Goal: Task Accomplishment & Management: Complete application form

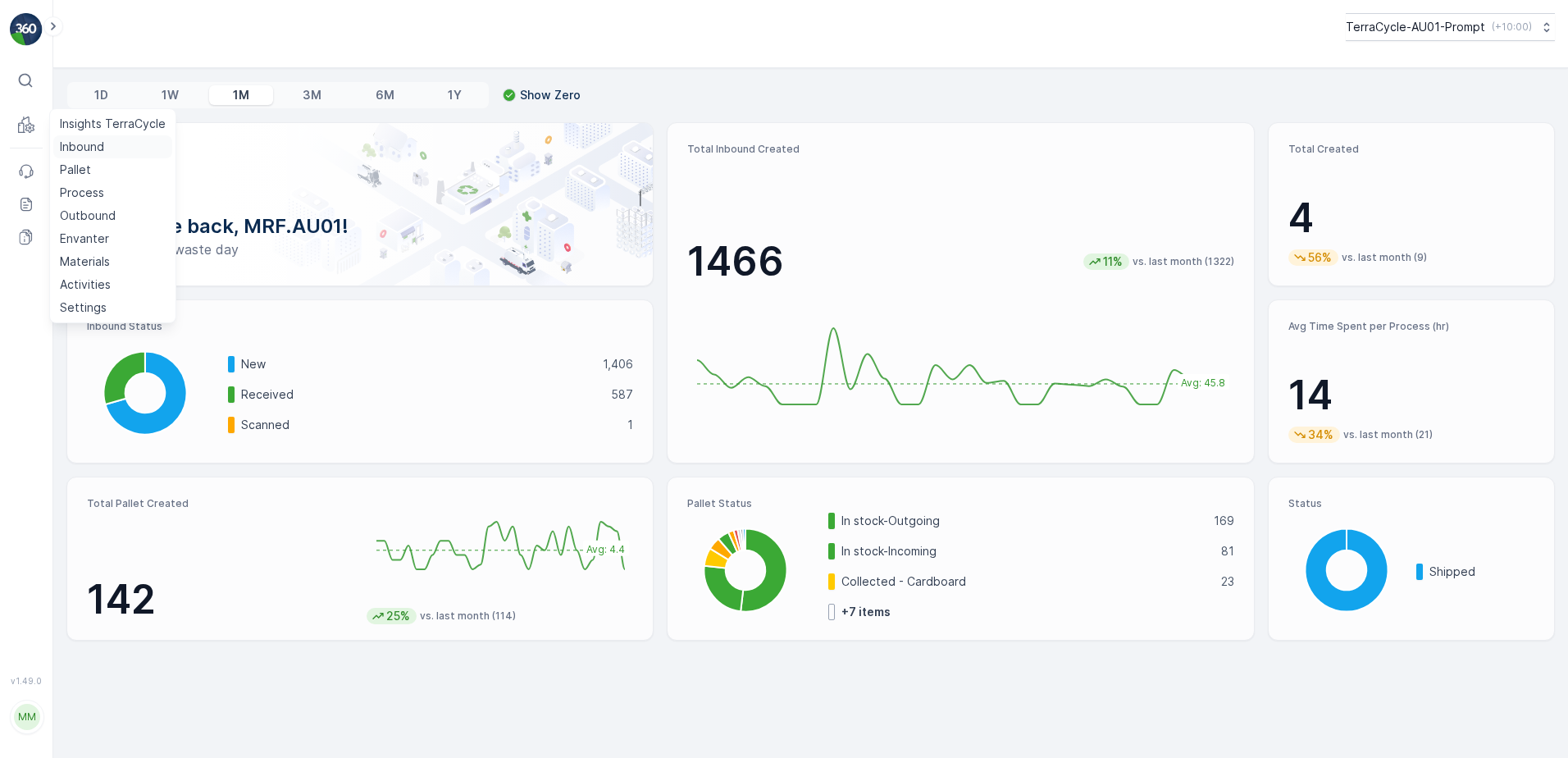
click at [81, 144] on p "Inbound" at bounding box center [81, 146] width 44 height 17
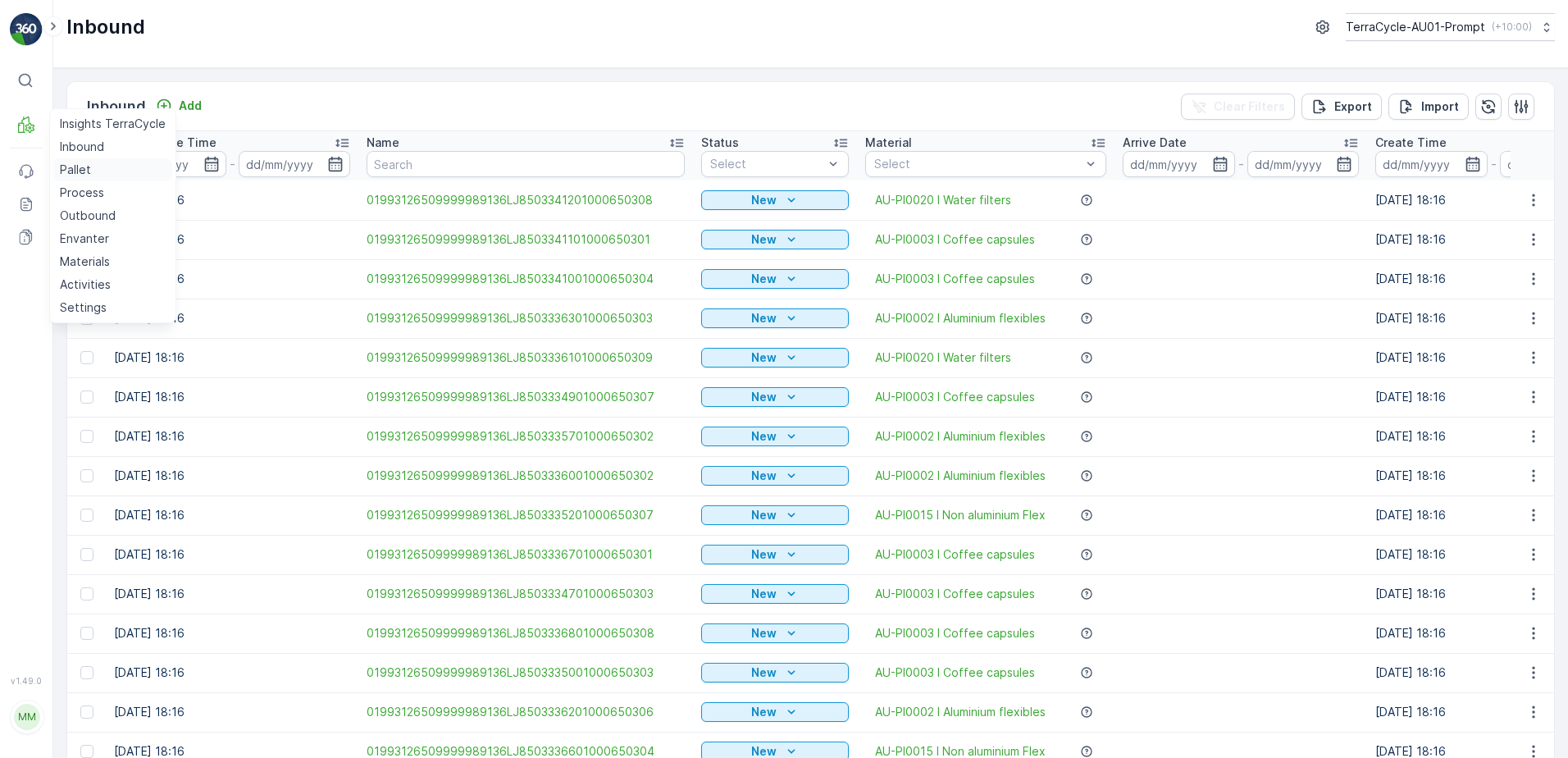
click at [82, 175] on p "Pallet" at bounding box center [75, 170] width 31 height 17
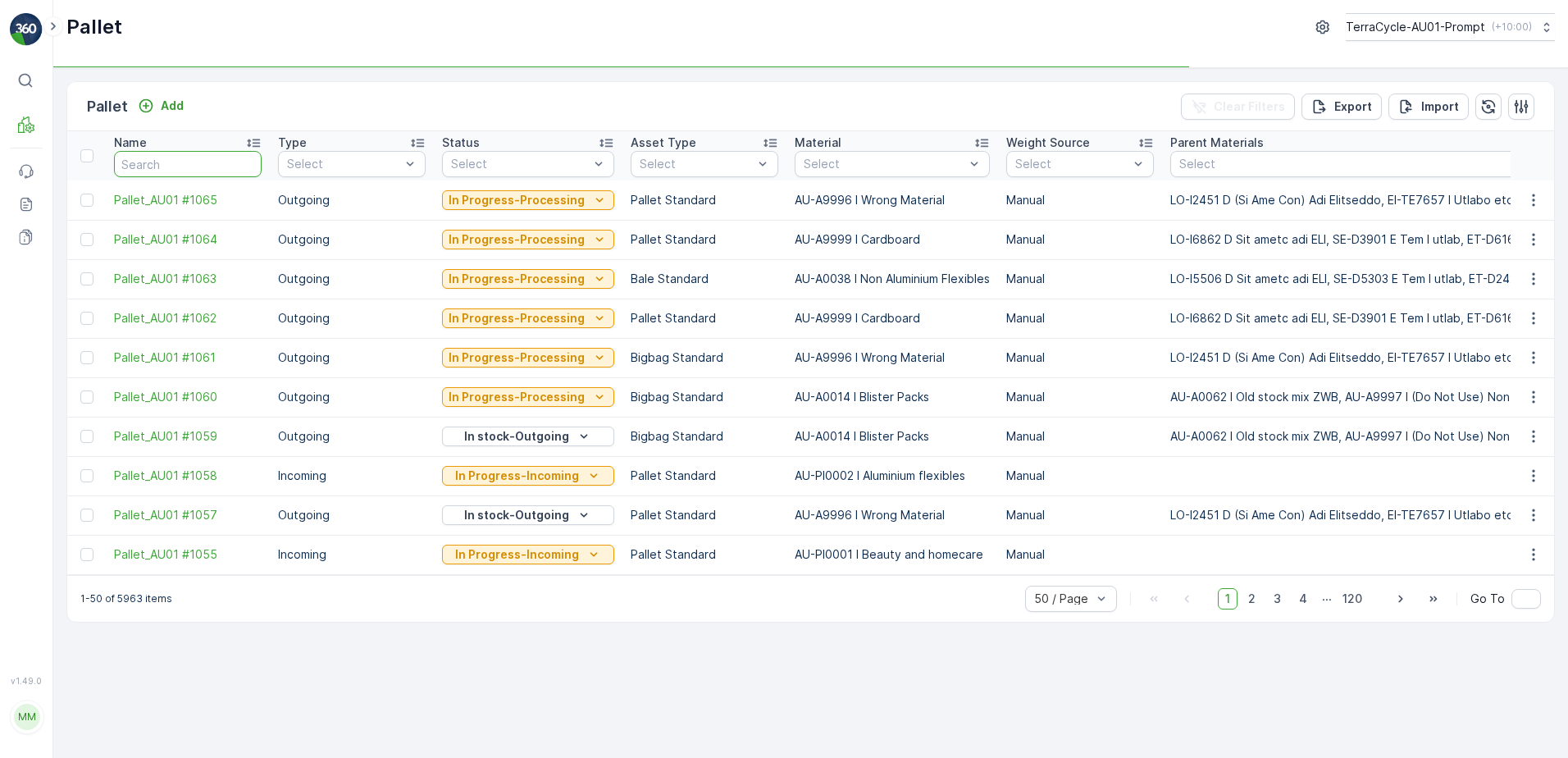
click at [140, 167] on input "text" at bounding box center [187, 164] width 148 height 26
type input "c"
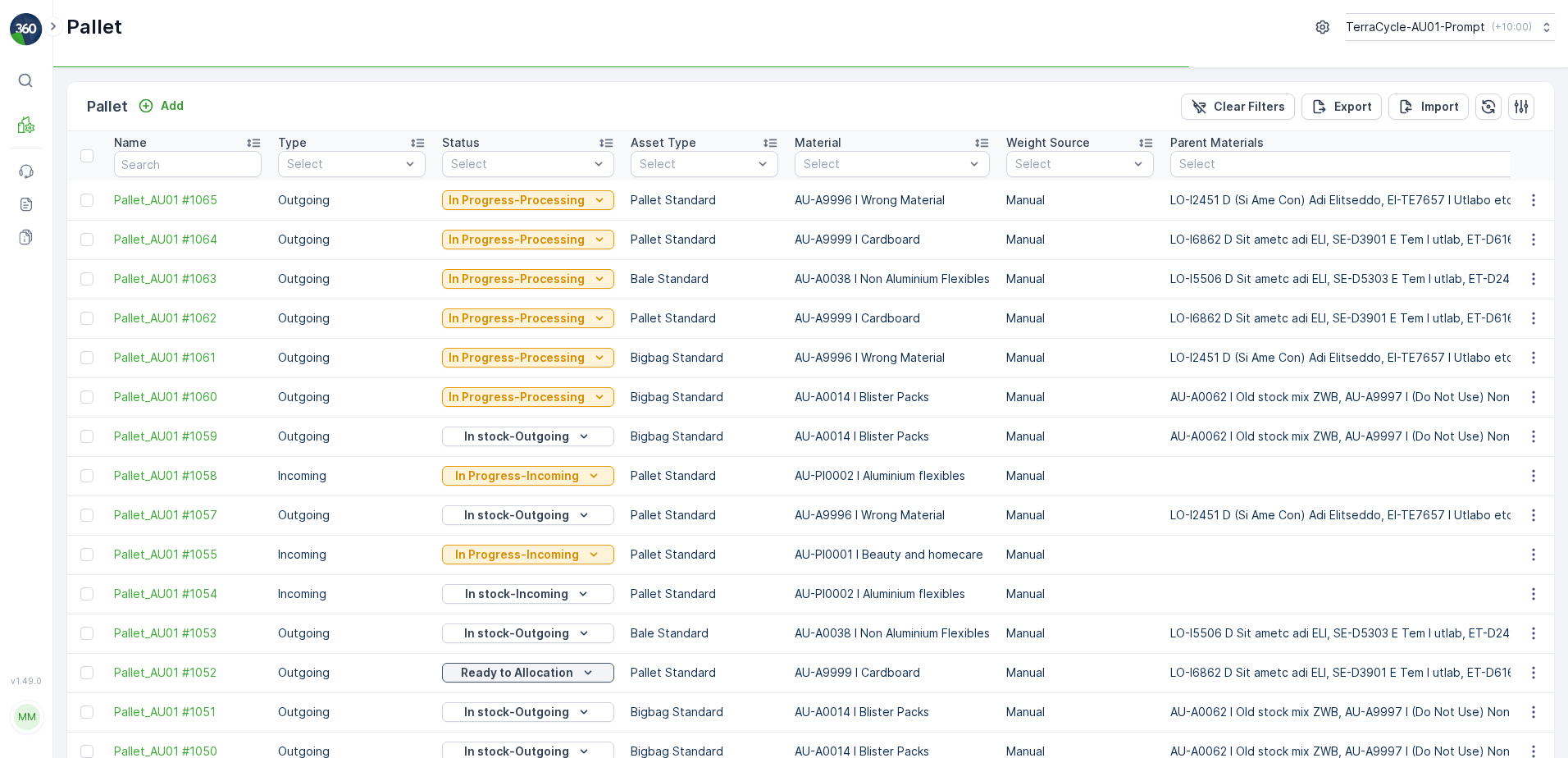
type input "ci"
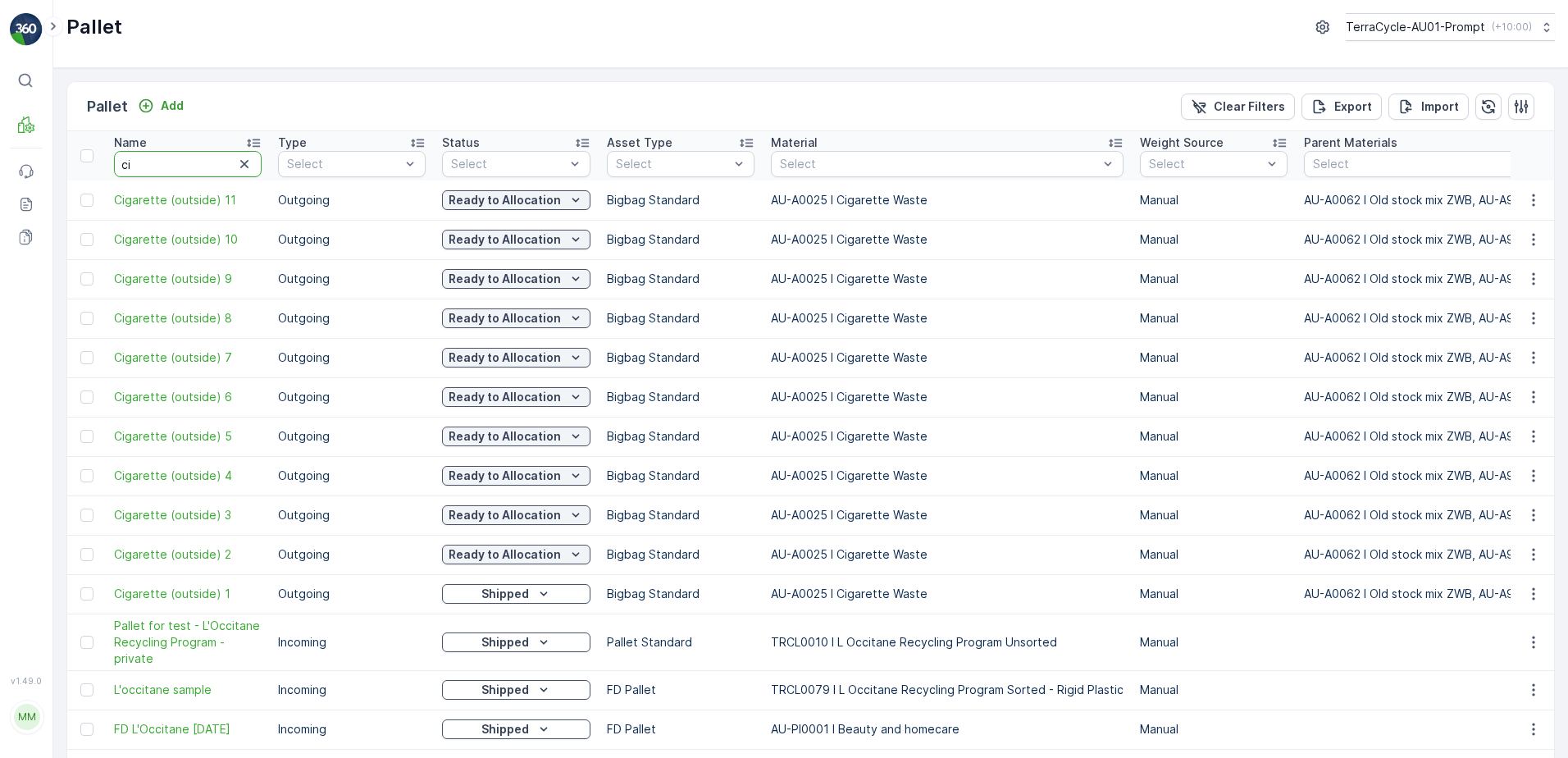
click at [135, 164] on input "ci" at bounding box center [187, 164] width 148 height 26
click at [170, 594] on span "Cigarette (outside) 1" at bounding box center [187, 593] width 148 height 17
click at [1535, 596] on icon "button" at bounding box center [1533, 593] width 17 height 17
click at [1508, 713] on span "Print QR" at bounding box center [1489, 710] width 45 height 17
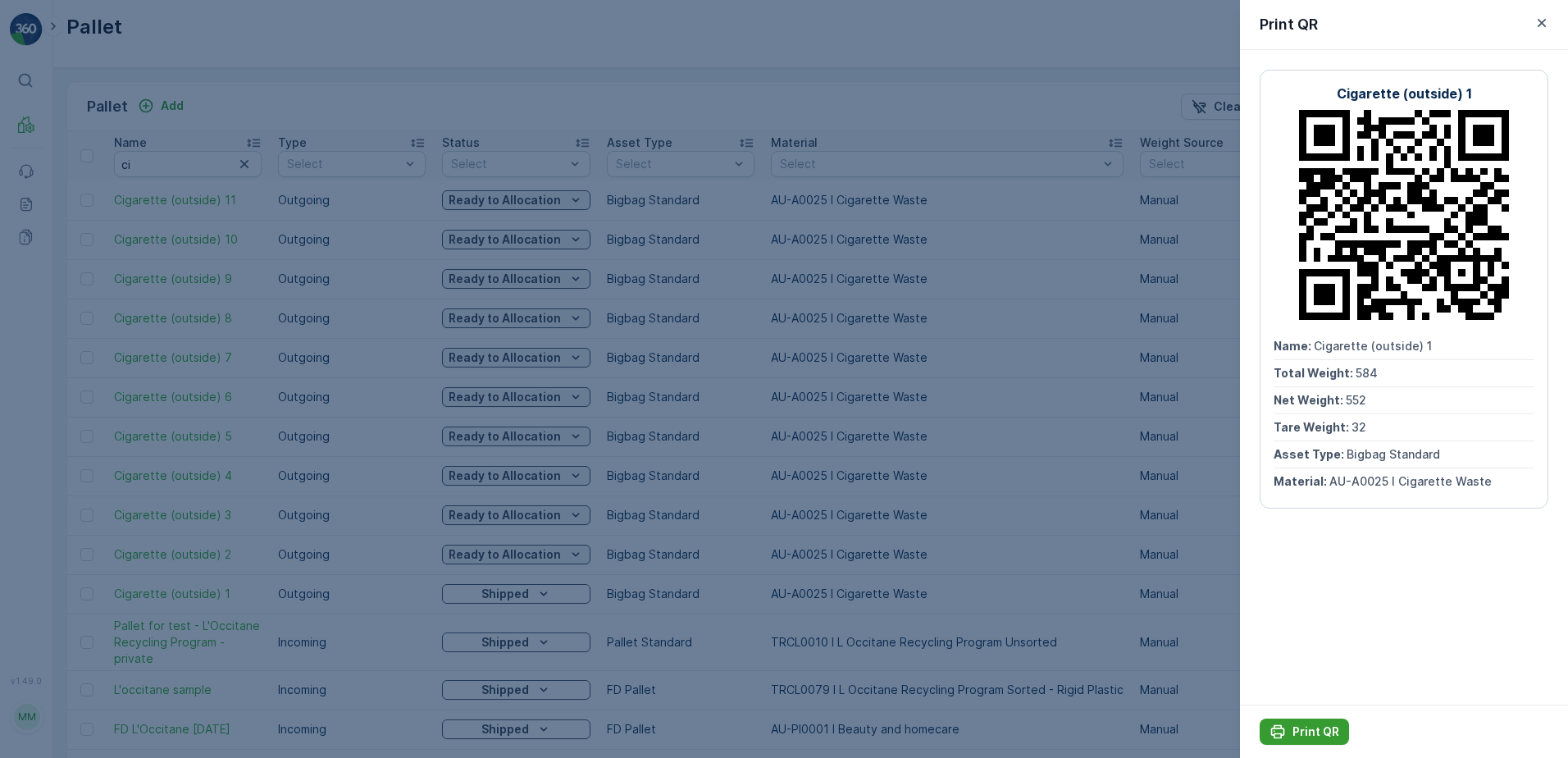
click at [1315, 735] on p "Print QR" at bounding box center [1316, 732] width 47 height 17
click at [1541, 24] on icon "button" at bounding box center [1542, 23] width 8 height 8
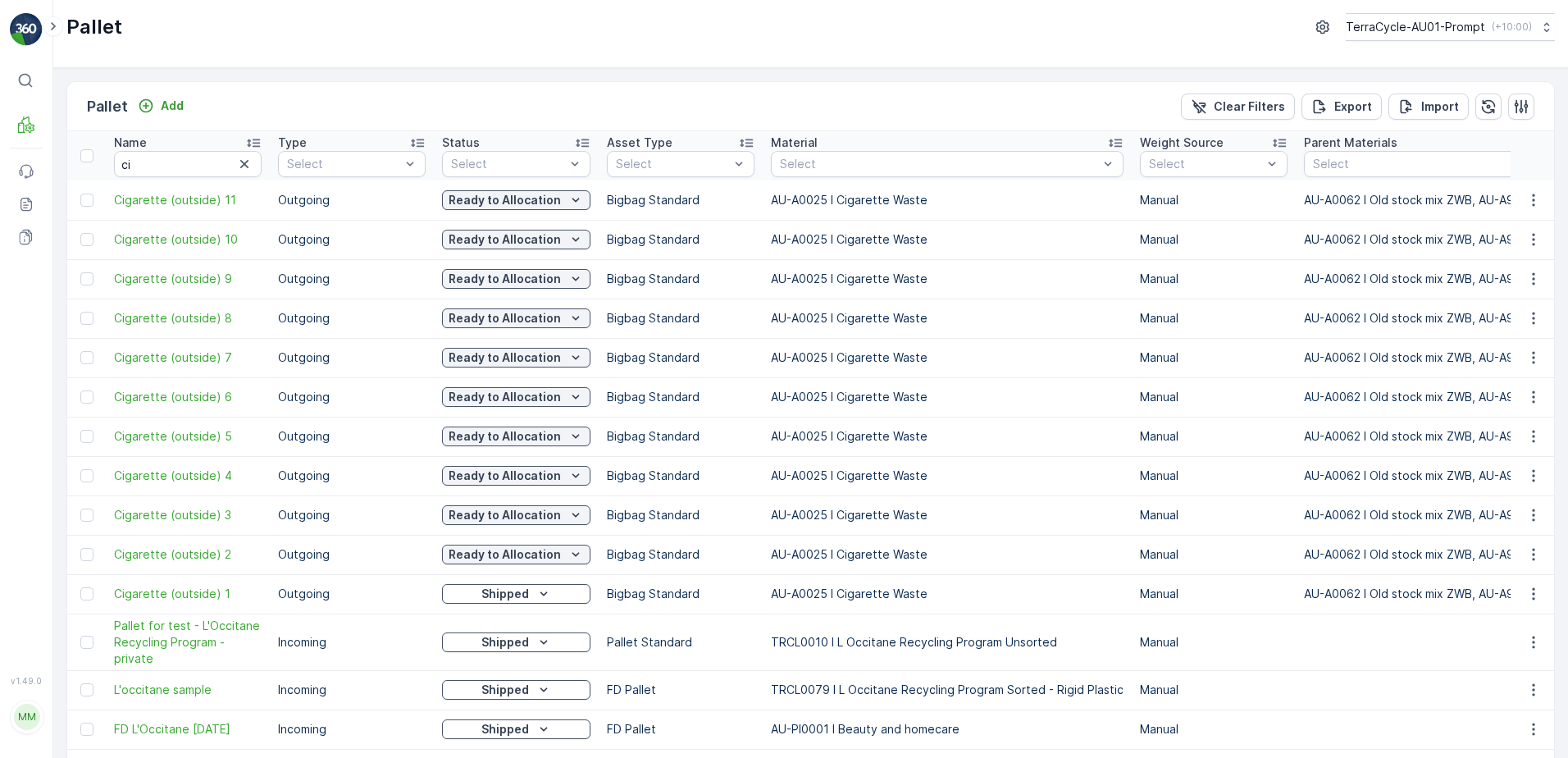
click at [541, 595] on icon "Shipped" at bounding box center [543, 593] width 17 height 17
click at [424, 602] on td "Outgoing" at bounding box center [351, 594] width 164 height 39
click at [65, 140] on p "Inbound" at bounding box center [81, 146] width 44 height 17
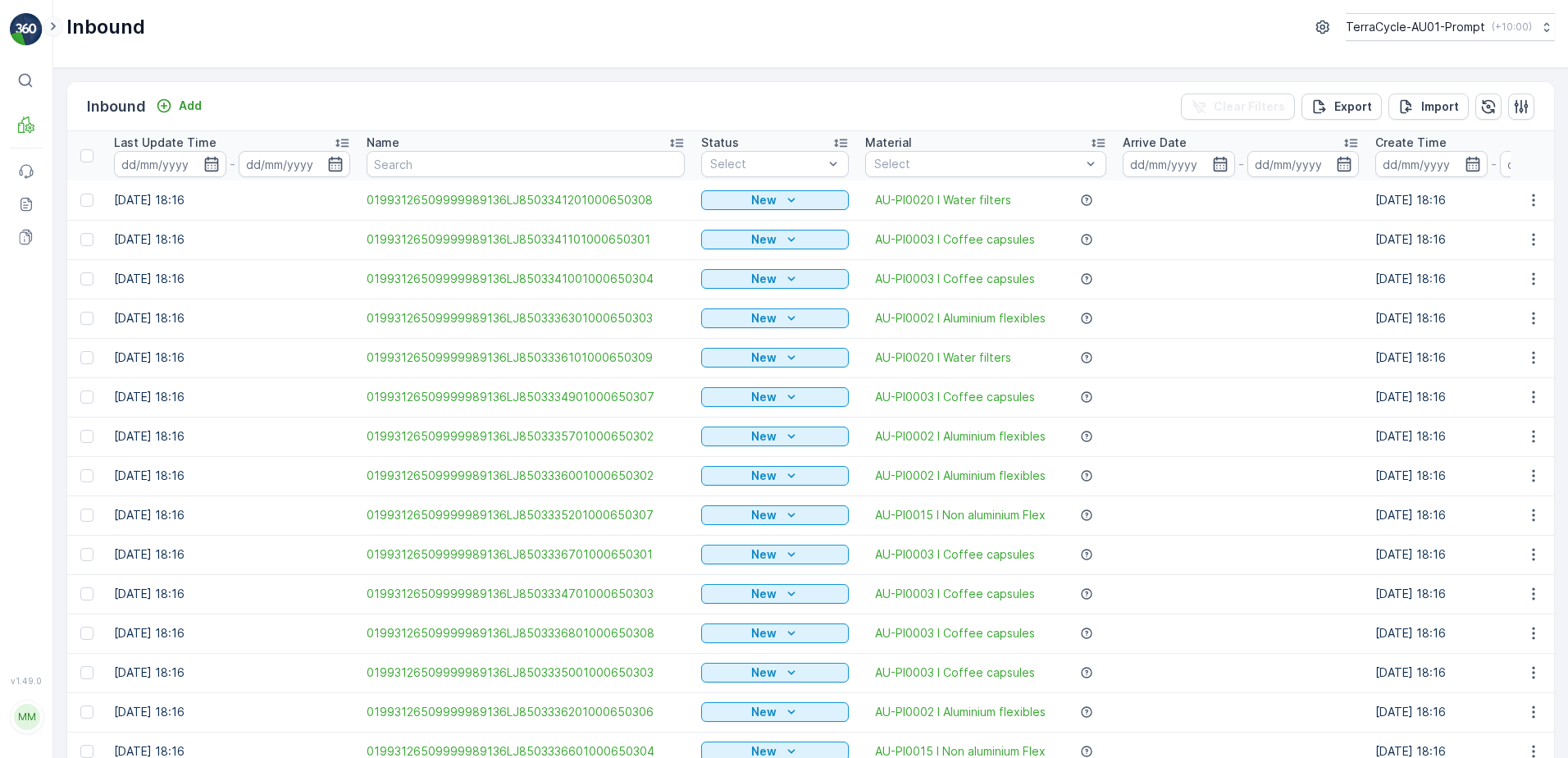
click at [54, 26] on icon at bounding box center [53, 26] width 18 height 20
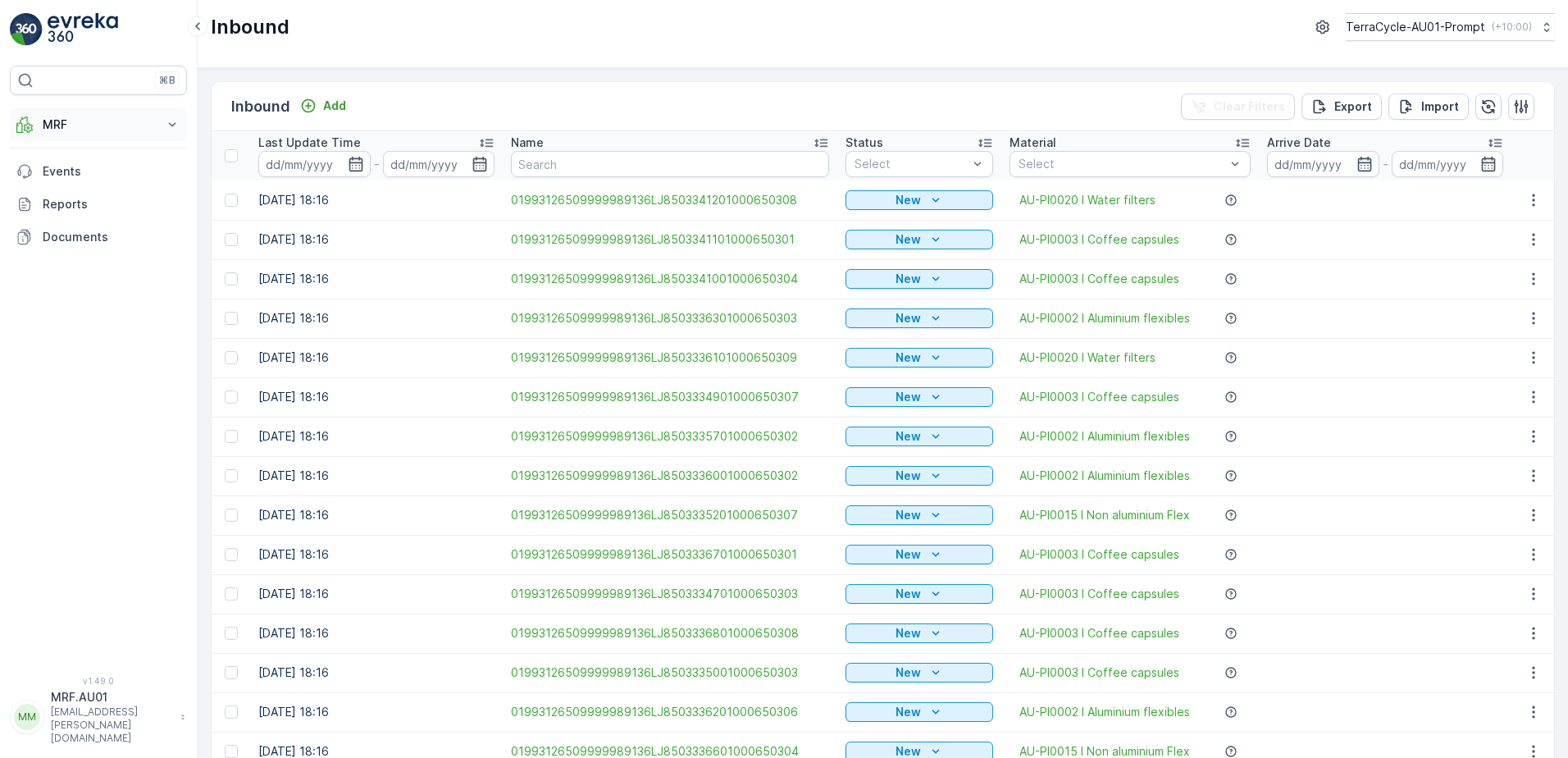
click at [164, 128] on button "MRF" at bounding box center [98, 124] width 177 height 32
click at [101, 200] on link "Pallet" at bounding box center [111, 198] width 152 height 23
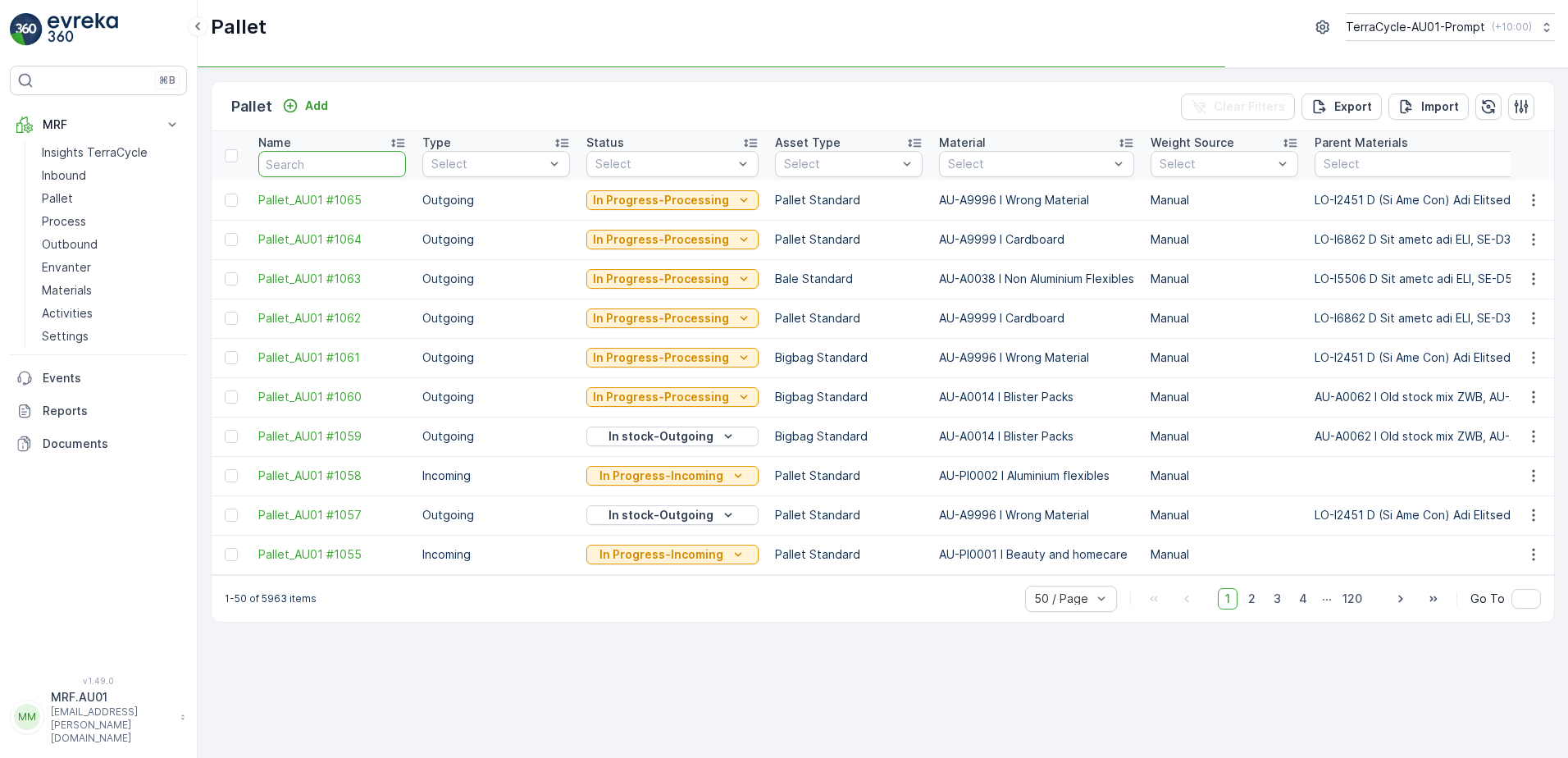
click at [294, 167] on input "text" at bounding box center [332, 164] width 148 height 26
paste input "125"
type input "125"
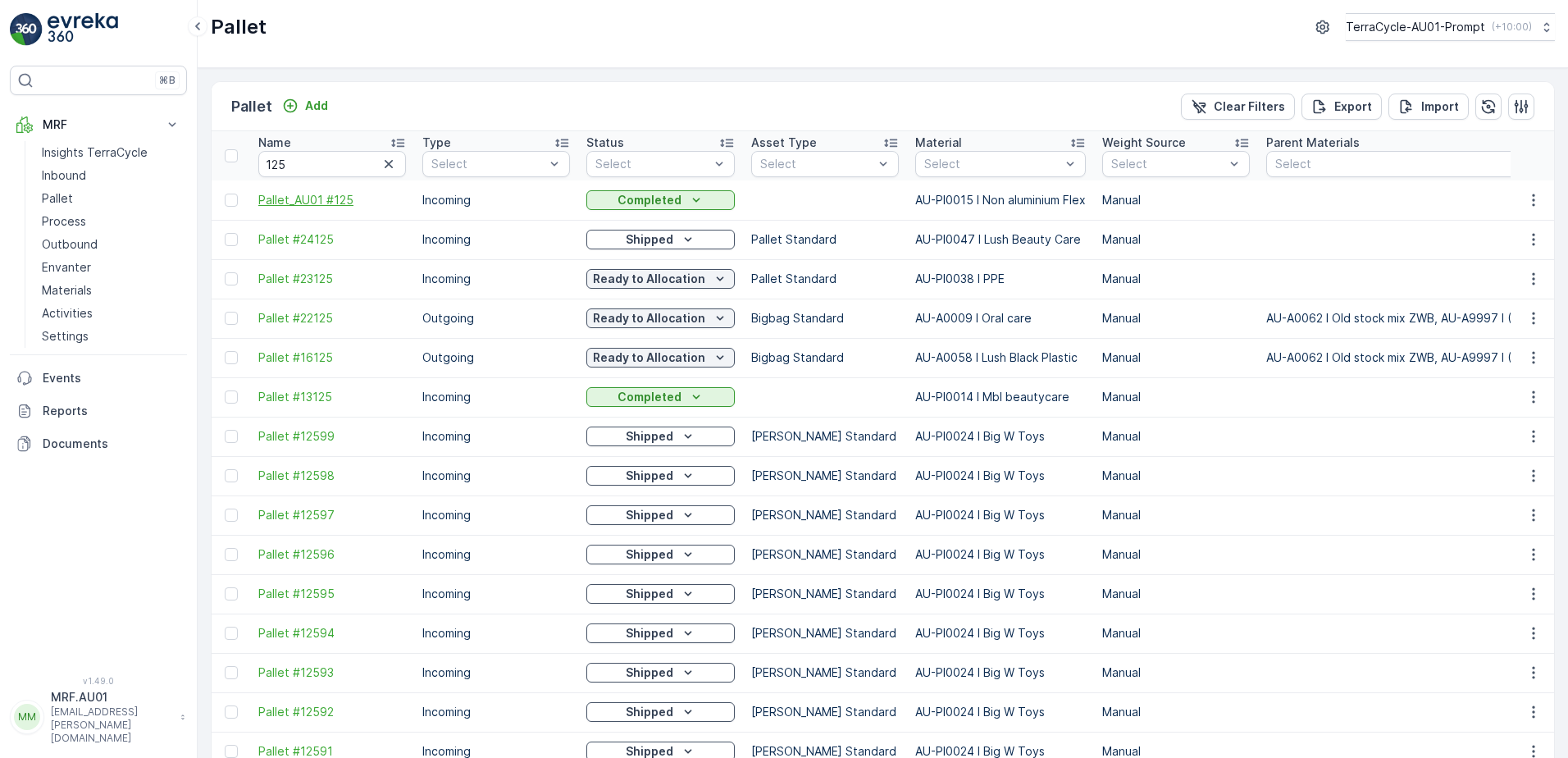
click at [332, 204] on span "Pallet_AU01 #125" at bounding box center [332, 200] width 148 height 17
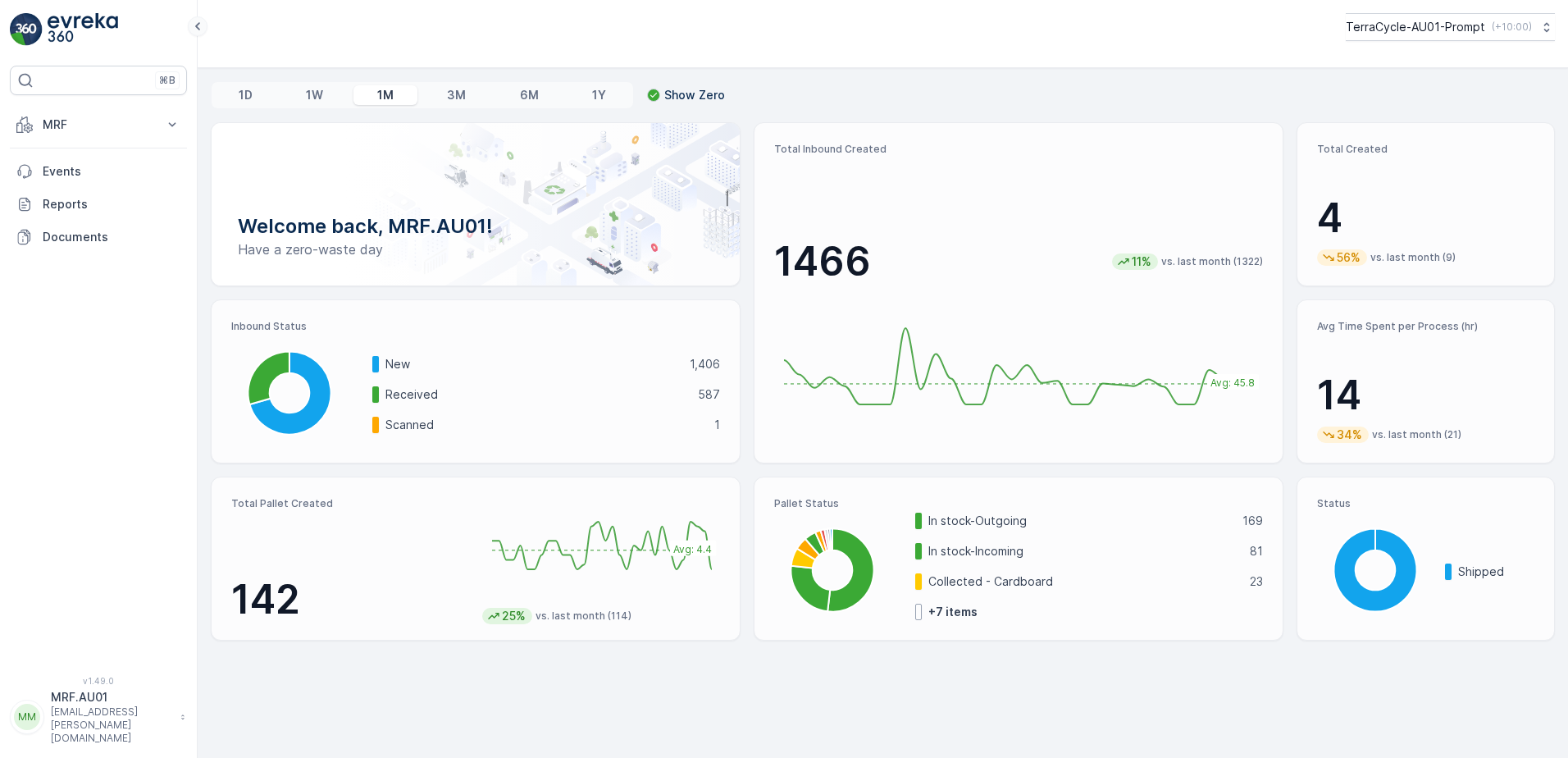
click at [199, 25] on icon at bounding box center [197, 26] width 18 height 20
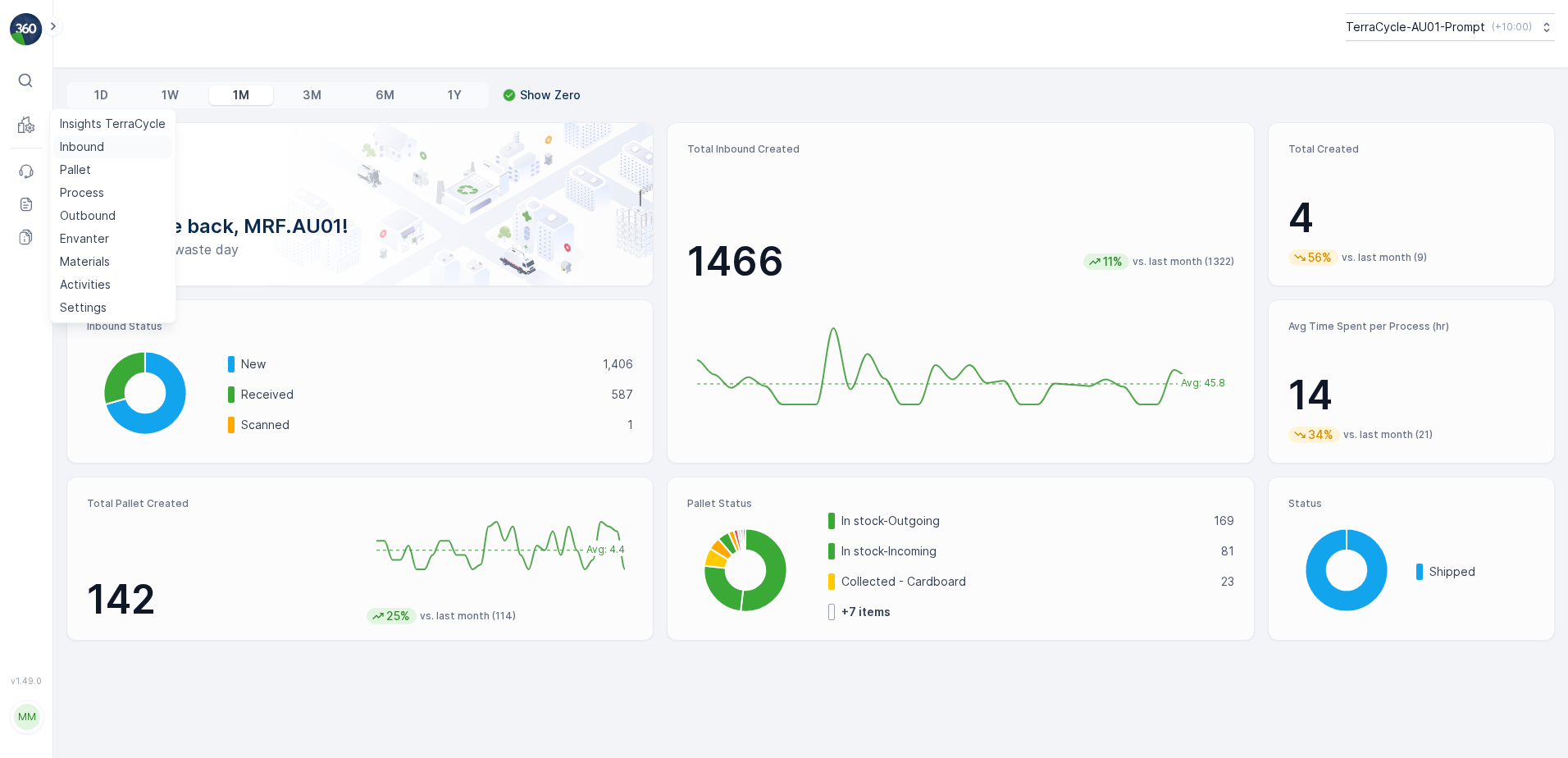
click at [90, 148] on p "Inbound" at bounding box center [81, 146] width 44 height 17
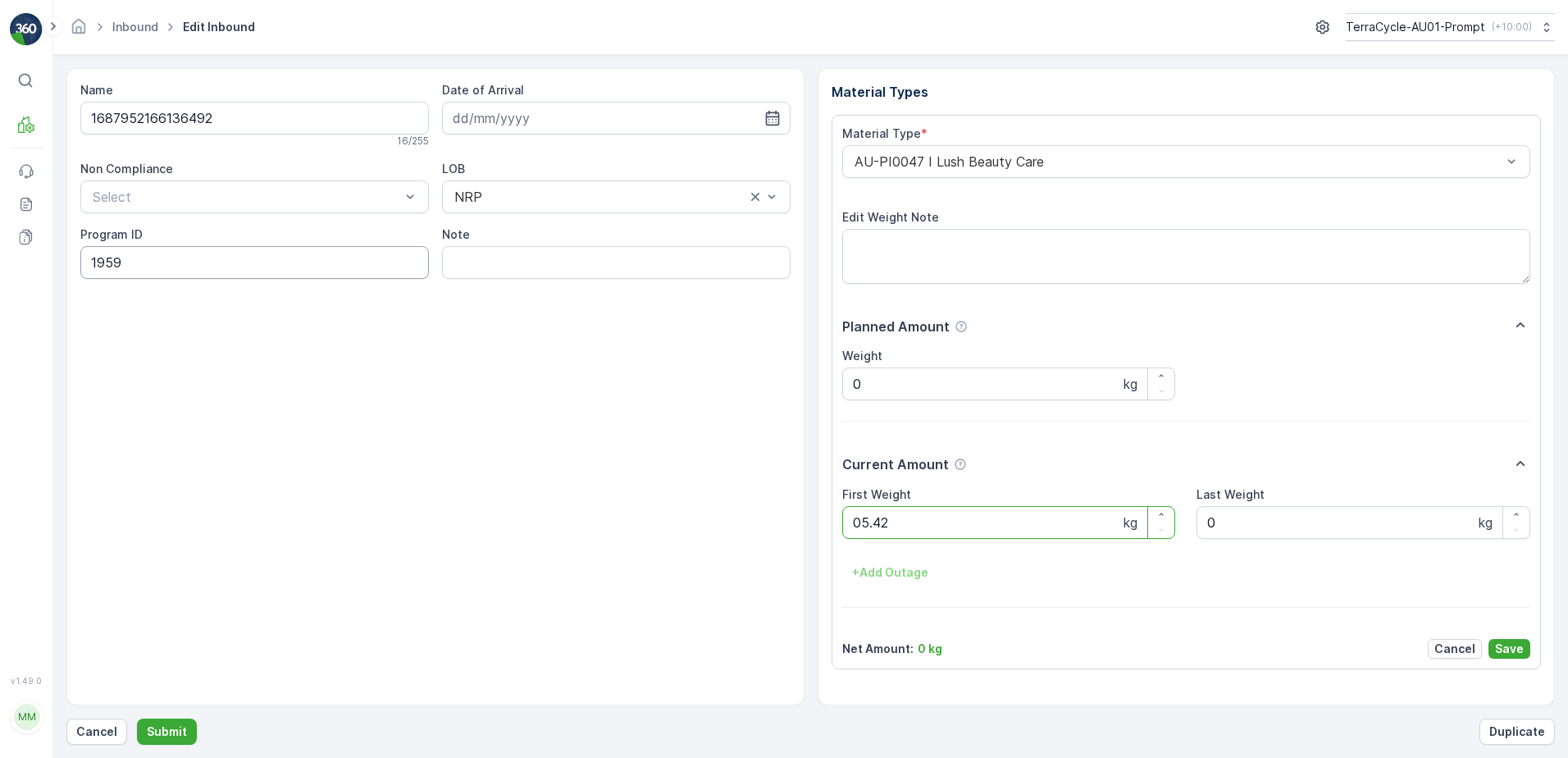
click at [137, 719] on button "Submit" at bounding box center [167, 732] width 60 height 26
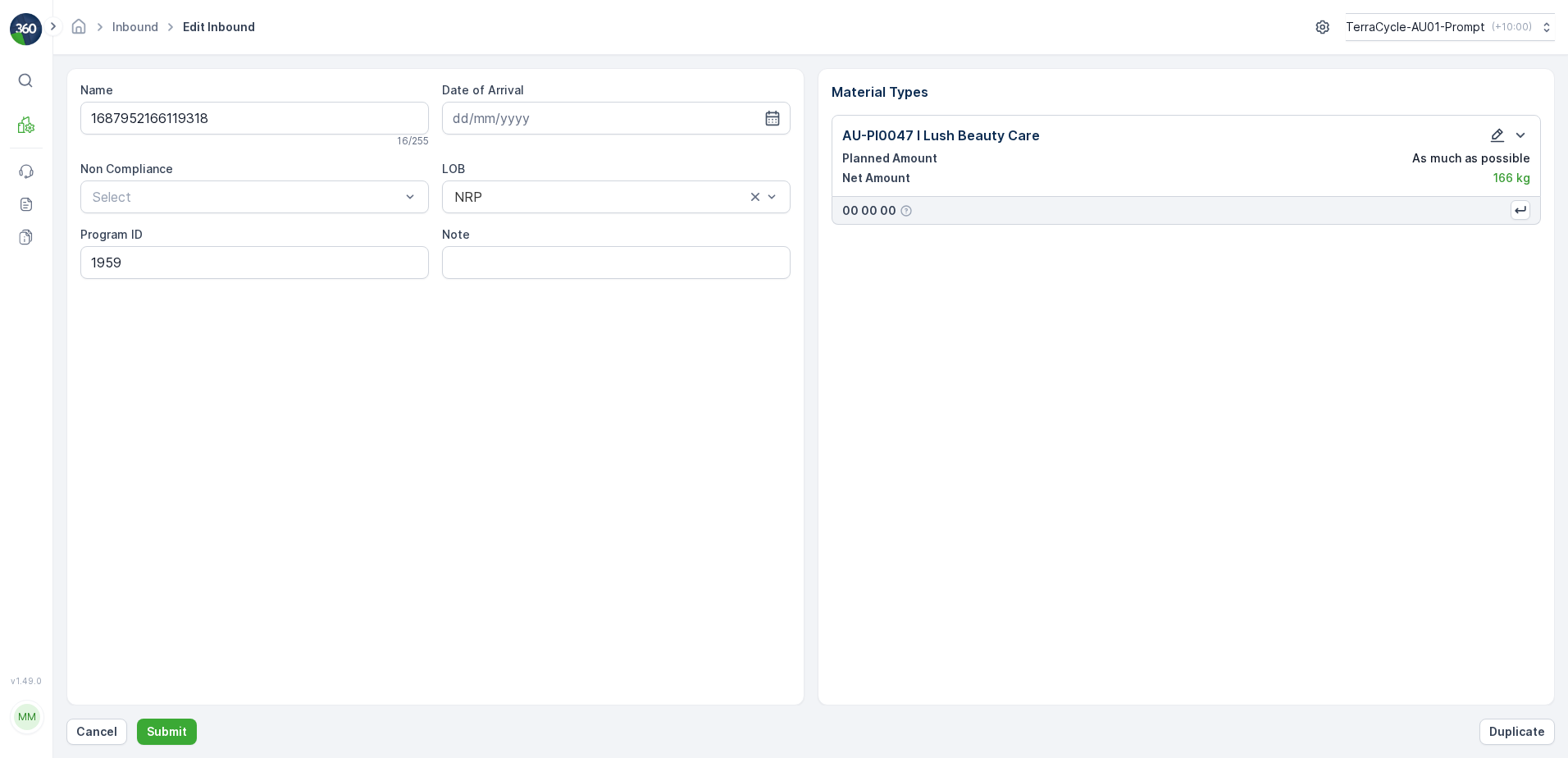
click at [1494, 132] on icon "button" at bounding box center [1496, 135] width 17 height 17
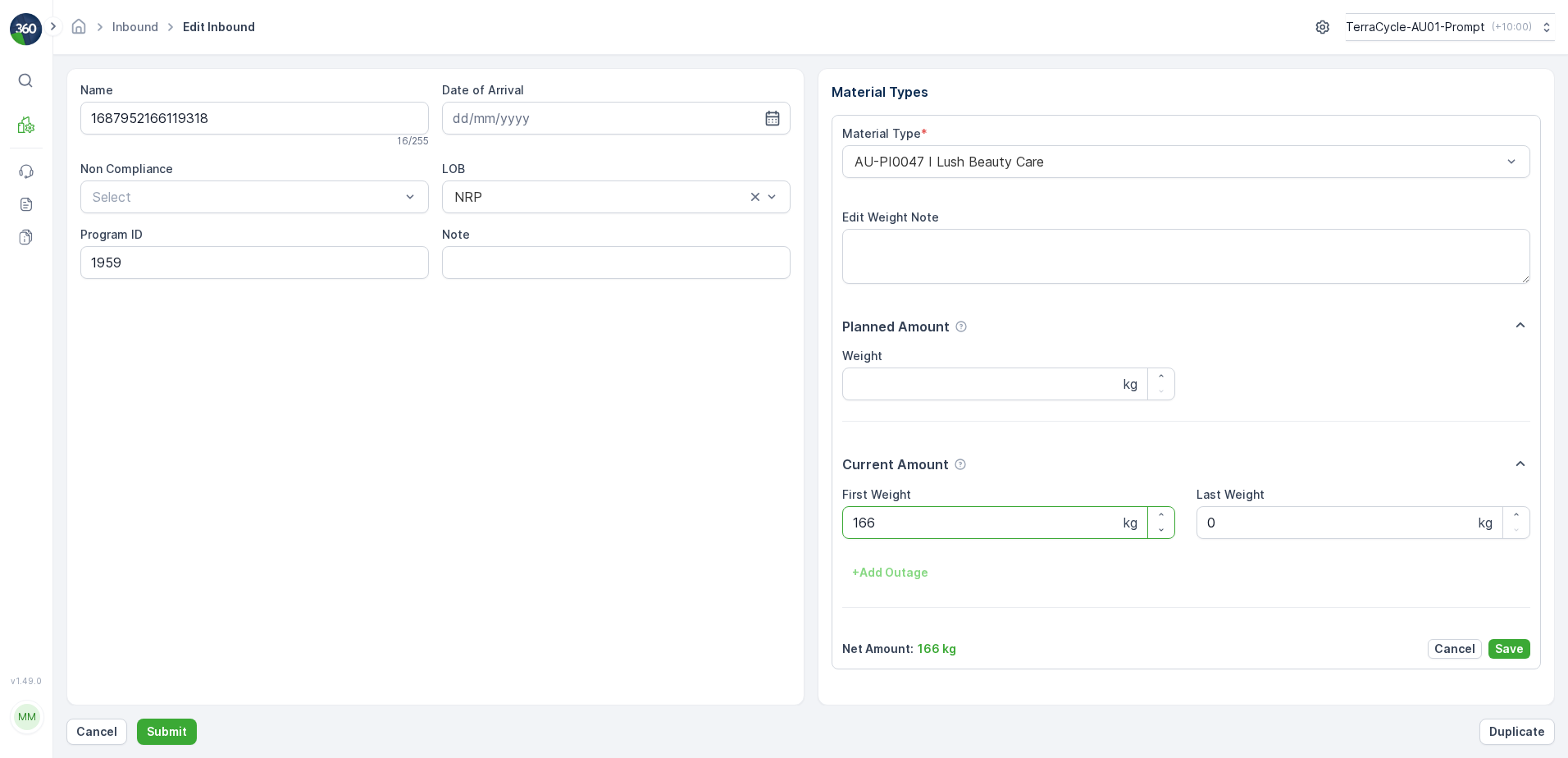
click at [857, 522] on Weight "166" at bounding box center [1008, 522] width 334 height 32
type Weight "1.66"
click at [1507, 653] on p "Save" at bounding box center [1508, 648] width 28 height 17
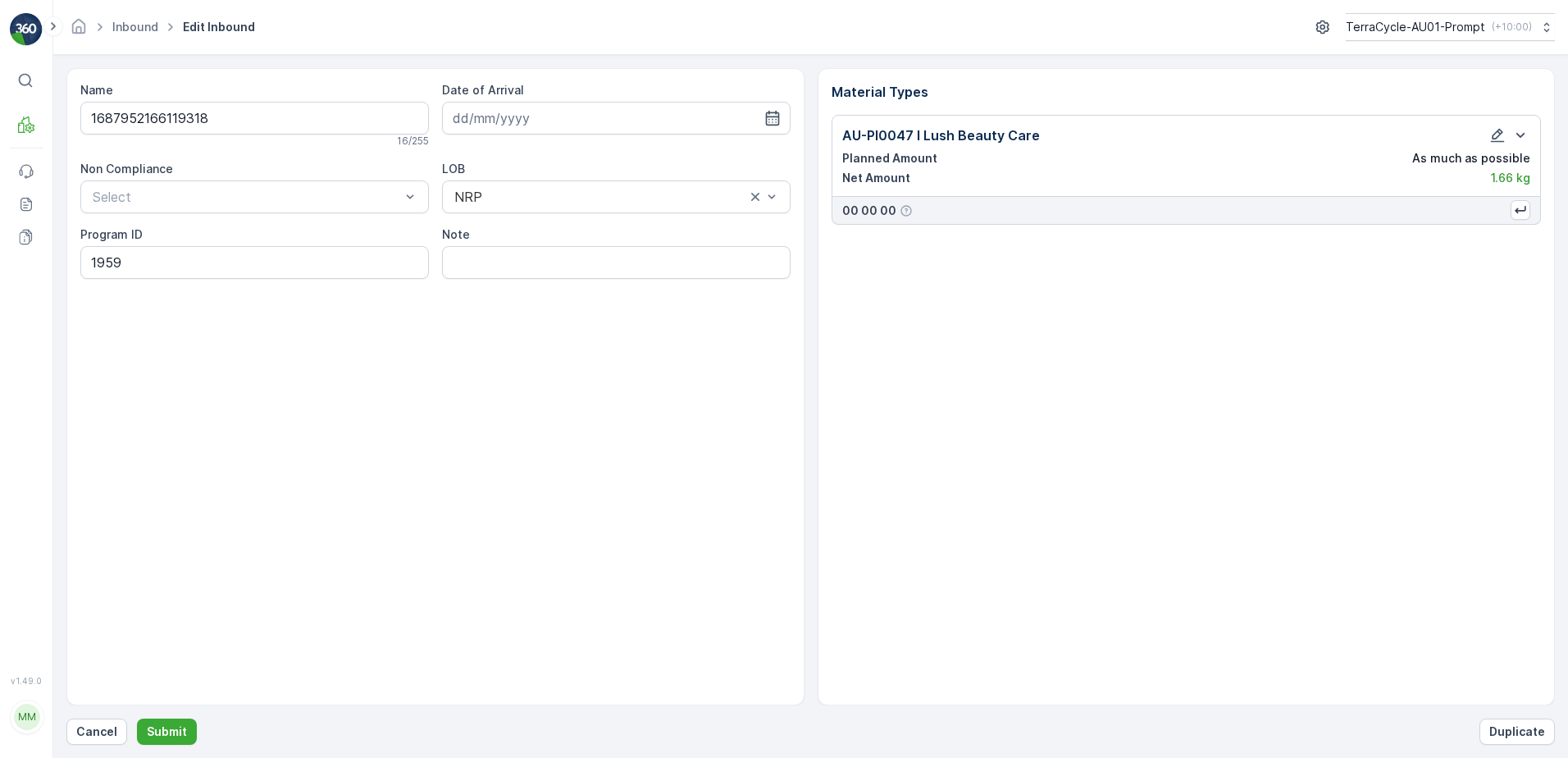
click at [184, 716] on div "Name 1687952166119318 16 / 255 Date of Arrival Non Compliance Select LOB NRP Pr…" at bounding box center [810, 406] width 1488 height 677
click at [163, 732] on p "Submit" at bounding box center [167, 732] width 40 height 17
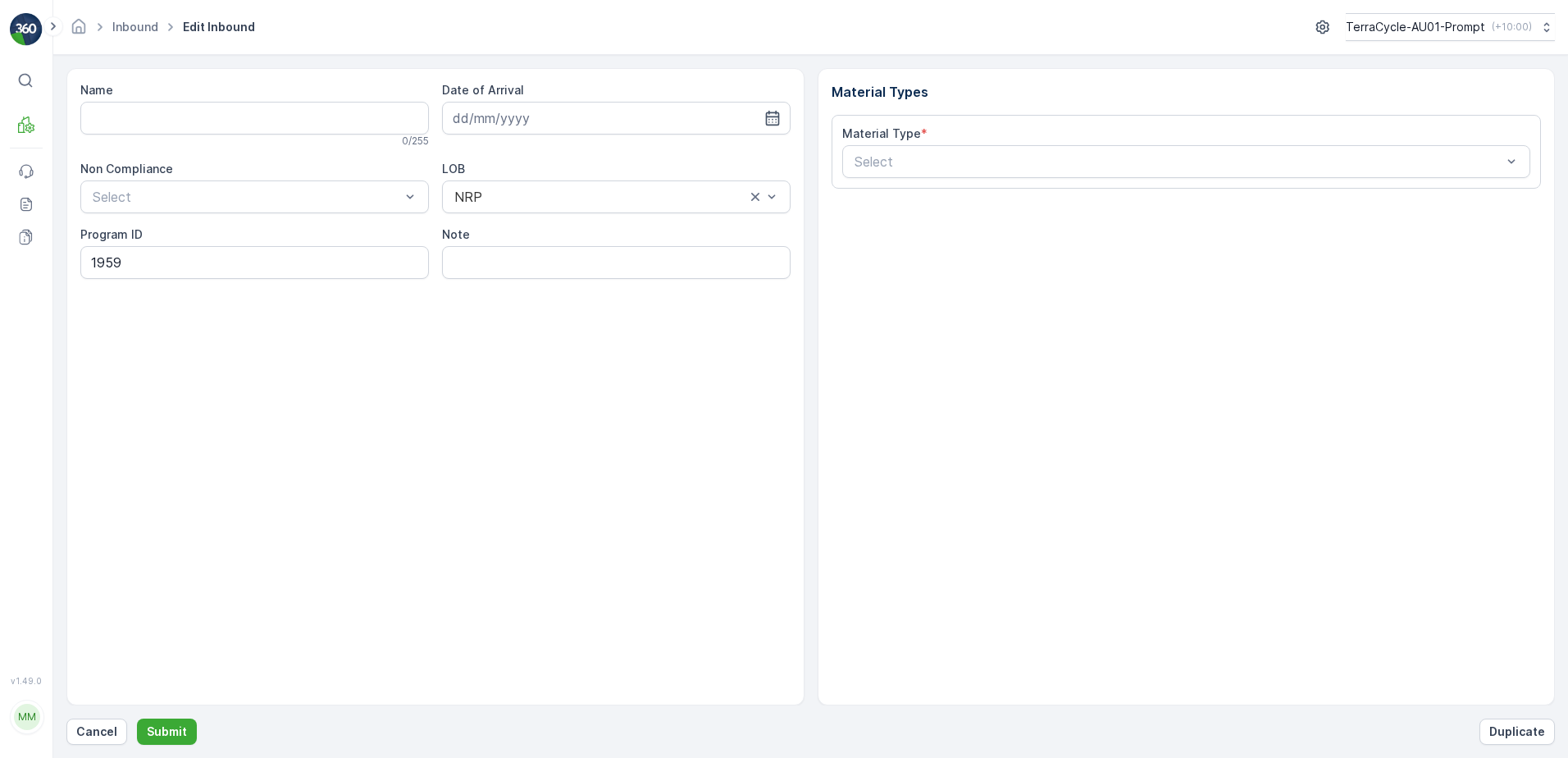
type input "1687952165983803"
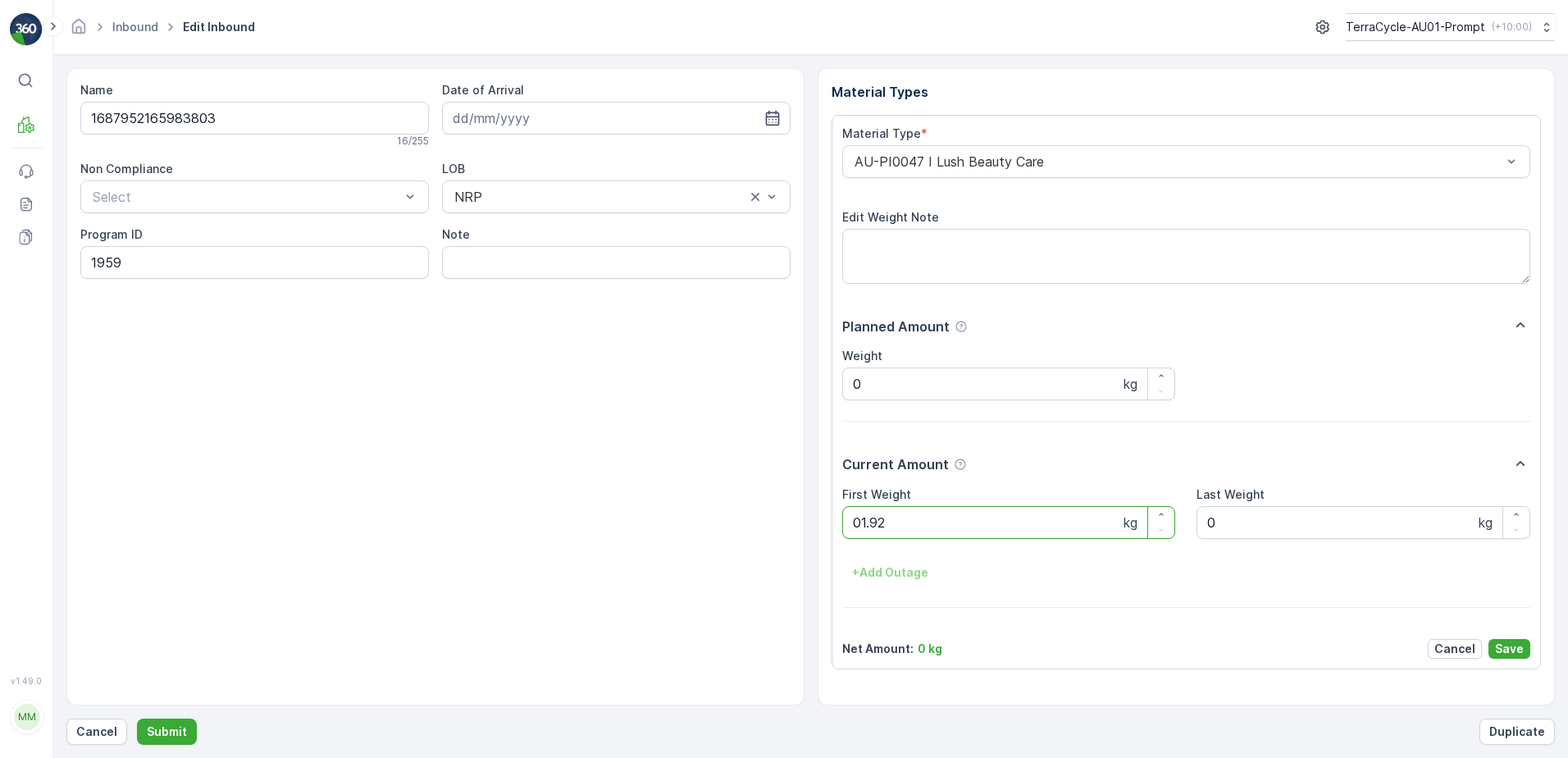
click at [137, 719] on button "Submit" at bounding box center [167, 732] width 60 height 26
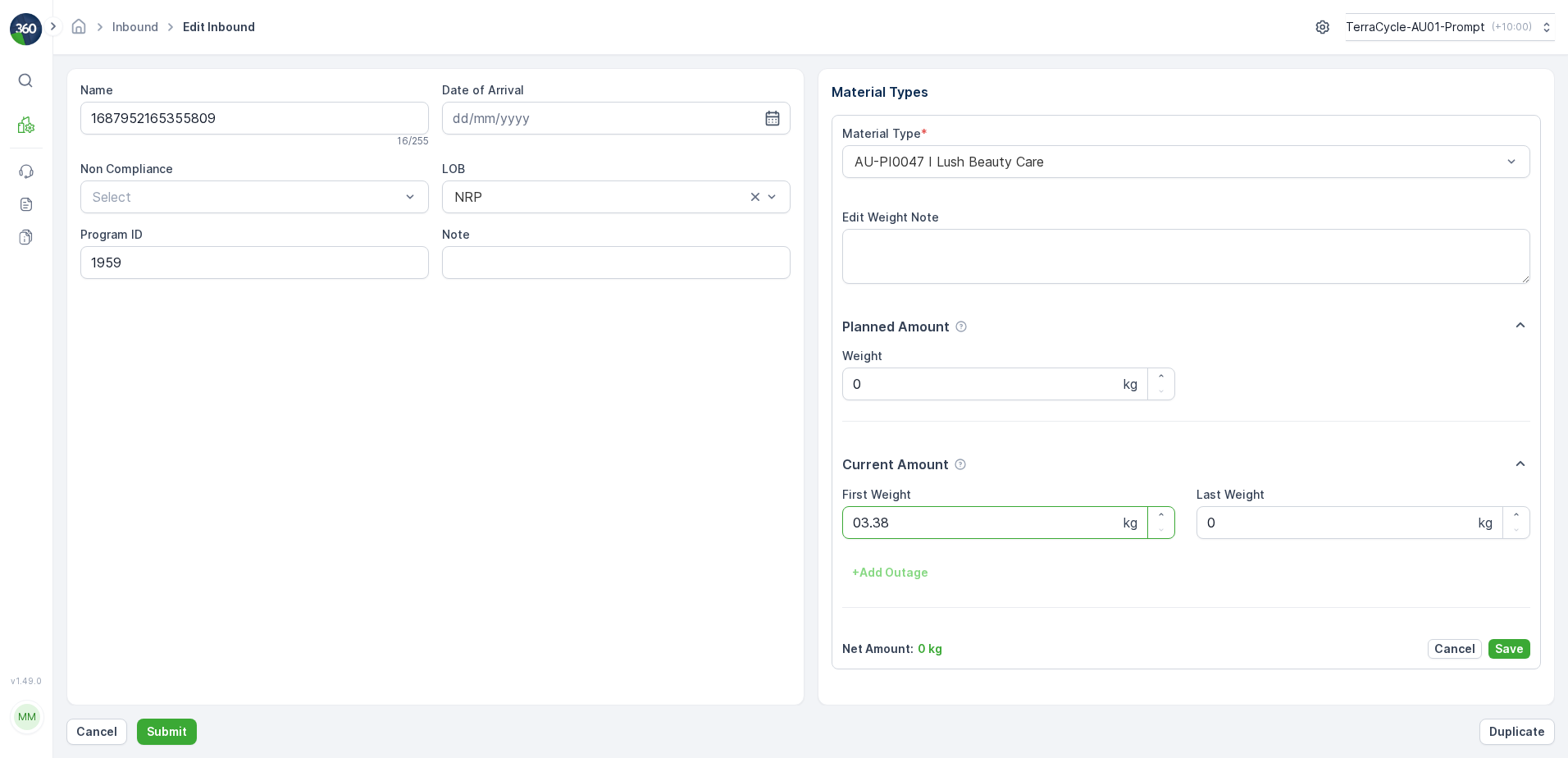
click at [137, 719] on button "Submit" at bounding box center [167, 732] width 60 height 26
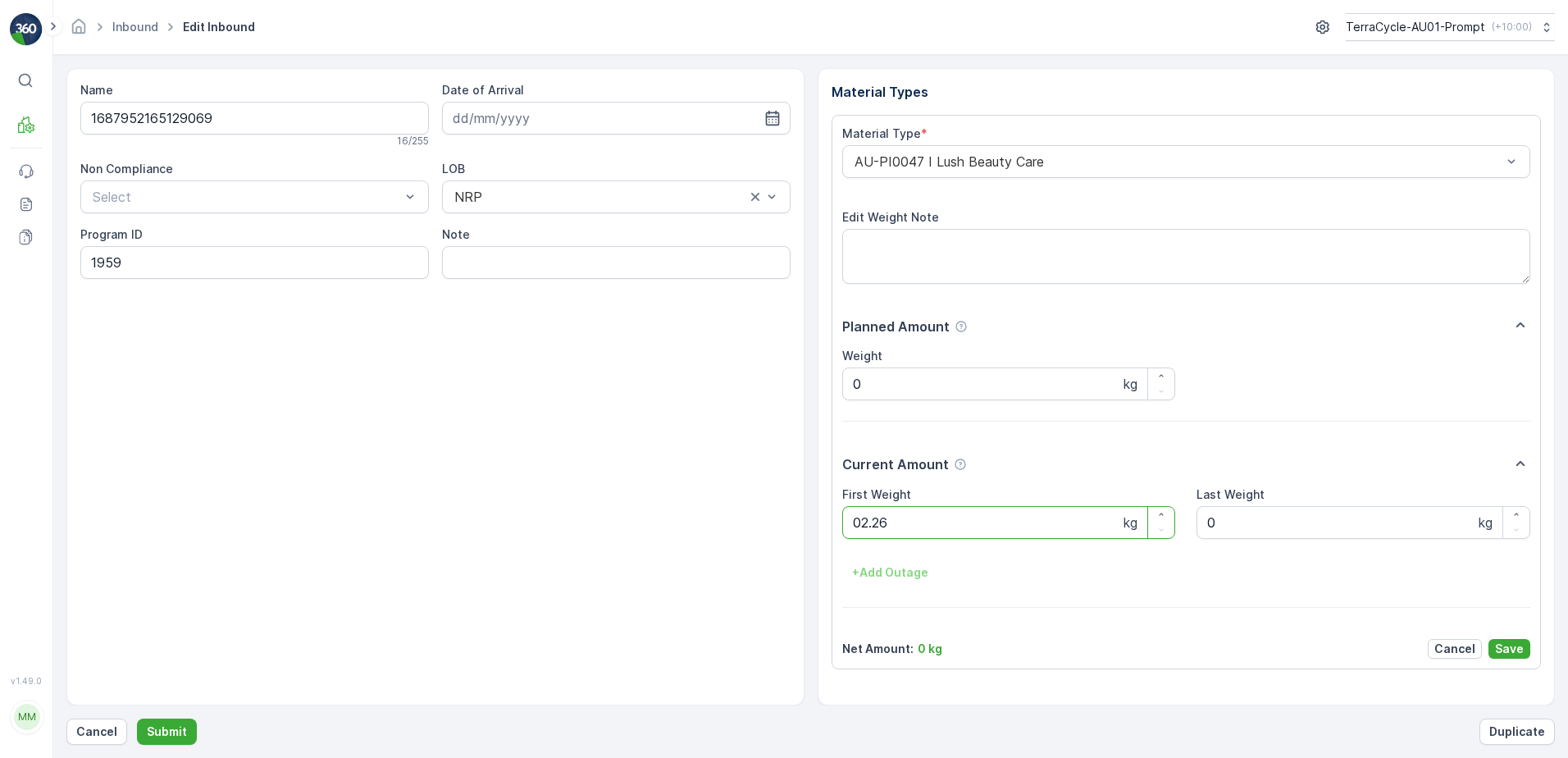
click at [137, 719] on button "Submit" at bounding box center [167, 732] width 60 height 26
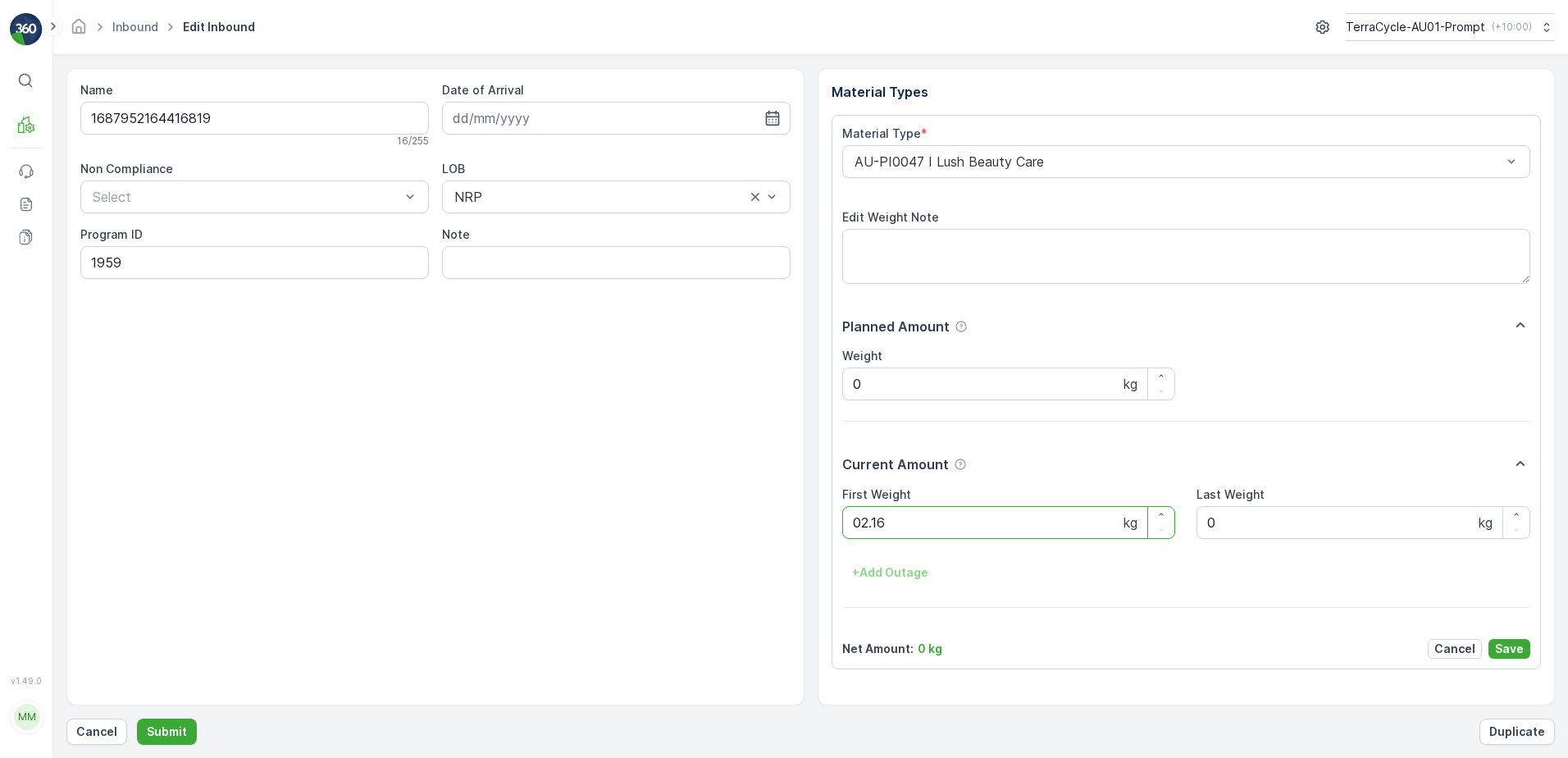
click at [137, 719] on button "Submit" at bounding box center [167, 732] width 60 height 26
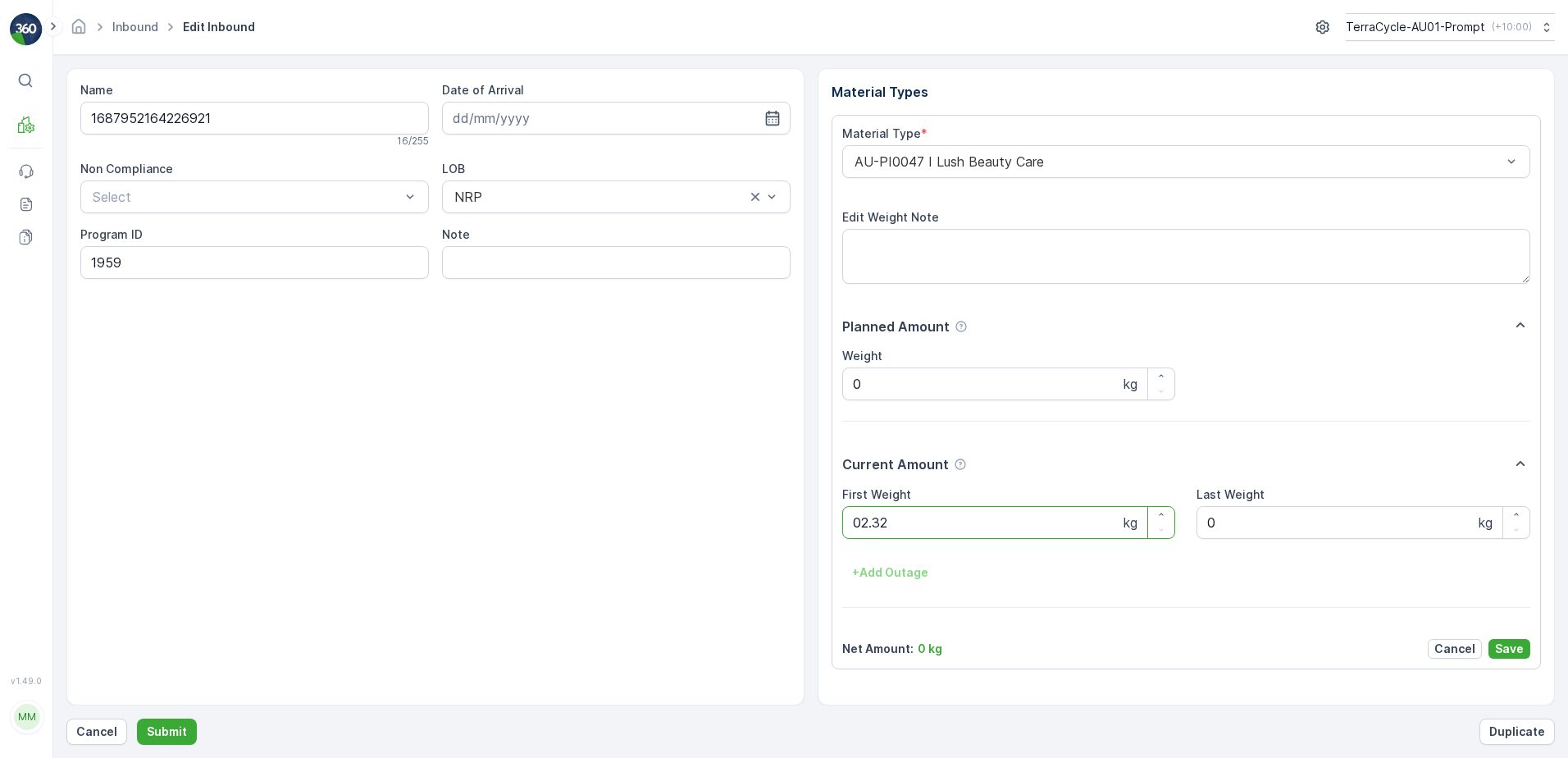
click at [137, 719] on button "Submit" at bounding box center [167, 732] width 60 height 26
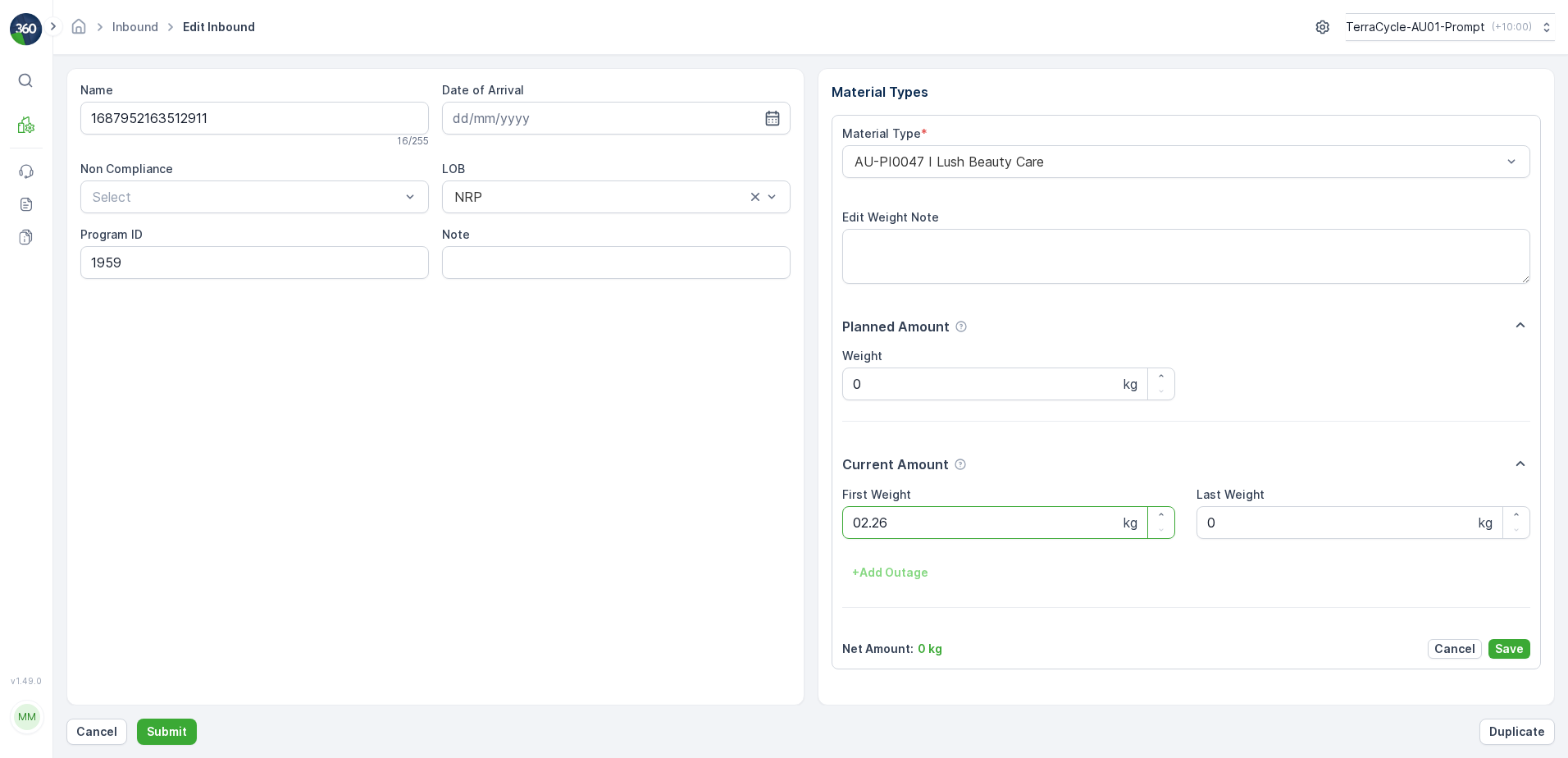
click at [137, 719] on button "Submit" at bounding box center [167, 732] width 60 height 26
